Goal: Find specific page/section: Find specific page/section

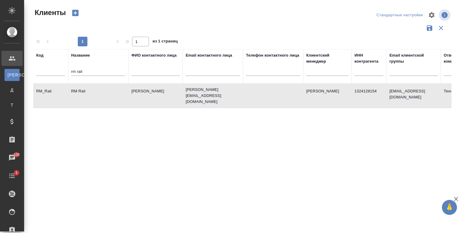
select select "RU"
drag, startPoint x: 0, startPoint y: 0, endPoint x: 64, endPoint y: 71, distance: 95.5
click at [64, 71] on tr "Код Название rm rail ФИО контактного лица Email контактного лица Телефон контак…" at bounding box center [261, 66] width 456 height 34
drag, startPoint x: 83, startPoint y: 71, endPoint x: 67, endPoint y: 71, distance: 16.3
click at [67, 71] on tr "Код Название rm rail ФИО контактного лица Email контактного лица Телефон контак…" at bounding box center [261, 66] width 456 height 34
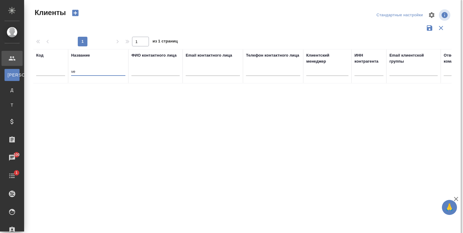
type input "v"
type input "Верба"
click at [98, 89] on td "Верба Лигал" at bounding box center [98, 94] width 60 height 21
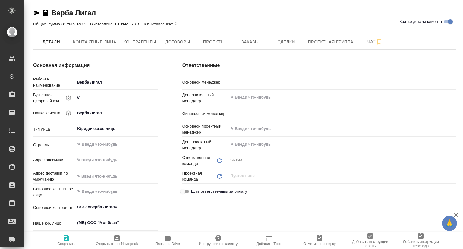
type textarea "x"
type input "Никитина Татьяна"
type input "Левченко Юлия"
type textarea "x"
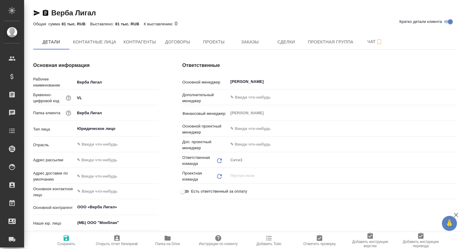
type textarea "x"
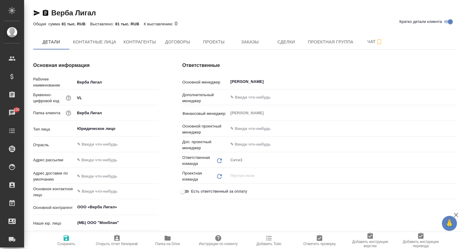
type textarea "x"
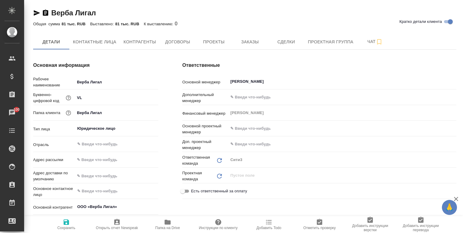
type textarea "x"
click at [215, 41] on span "Проекты" at bounding box center [213, 42] width 29 height 8
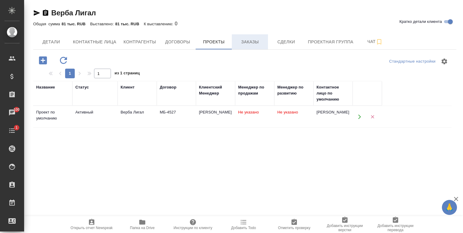
click at [247, 43] on span "Заказы" at bounding box center [250, 42] width 29 height 8
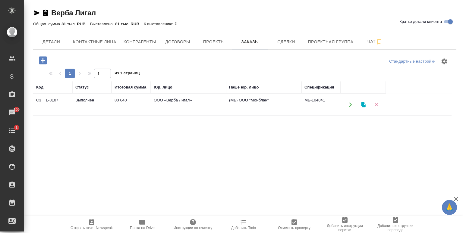
click at [69, 102] on td "C3_FL-8107" at bounding box center [52, 104] width 39 height 21
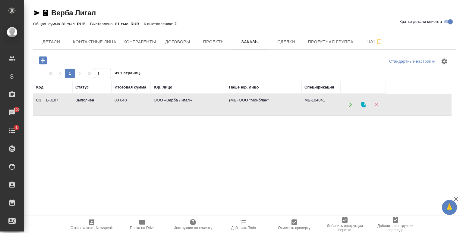
click at [69, 102] on td "C3_FL-8107" at bounding box center [52, 104] width 39 height 21
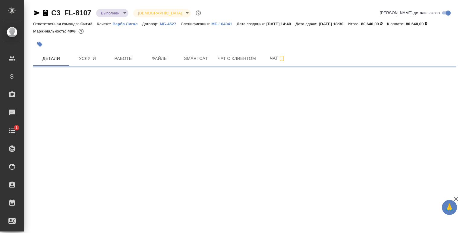
select select "RU"
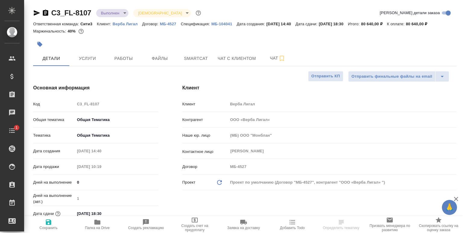
type textarea "x"
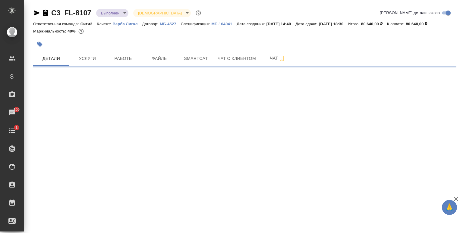
select select "RU"
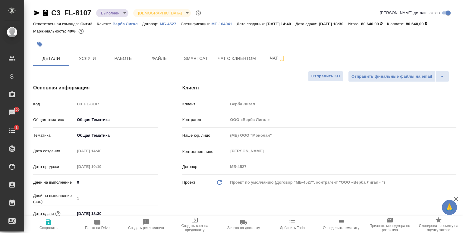
type textarea "x"
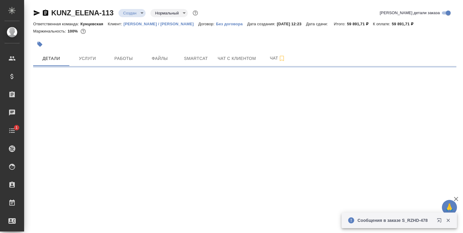
select select "RU"
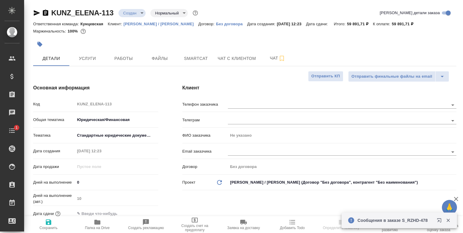
type textarea "x"
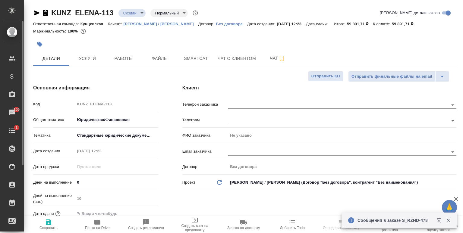
type textarea "x"
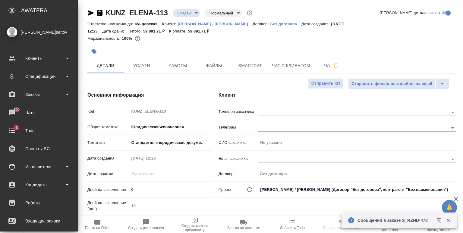
type textarea "x"
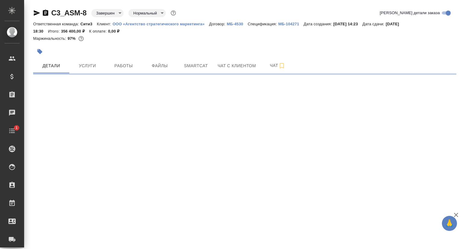
select select "RU"
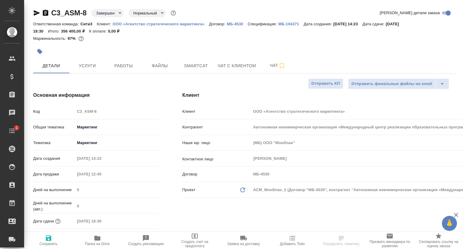
type textarea "x"
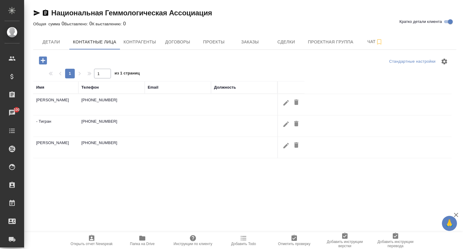
select select "RU"
